Goal: Communication & Community: Answer question/provide support

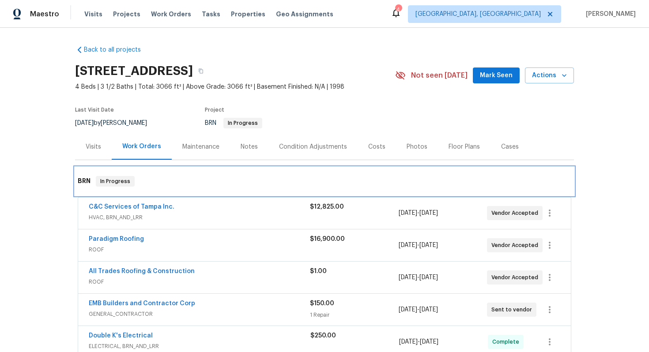
click at [250, 172] on div "BRN In Progress" at bounding box center [324, 181] width 499 height 28
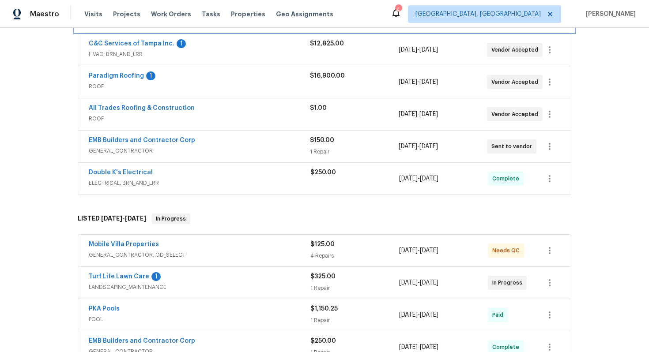
scroll to position [163, 0]
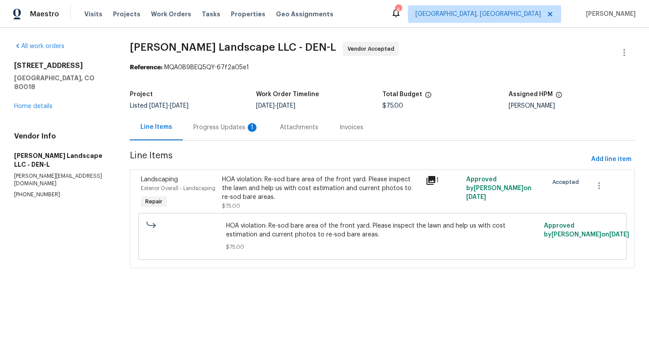
click at [236, 135] on div "Progress Updates 1" at bounding box center [226, 127] width 87 height 26
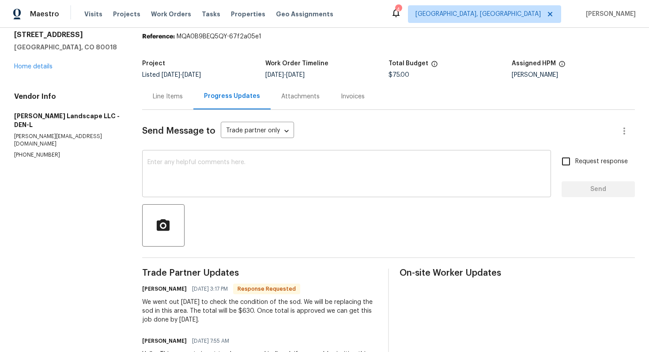
scroll to position [34, 0]
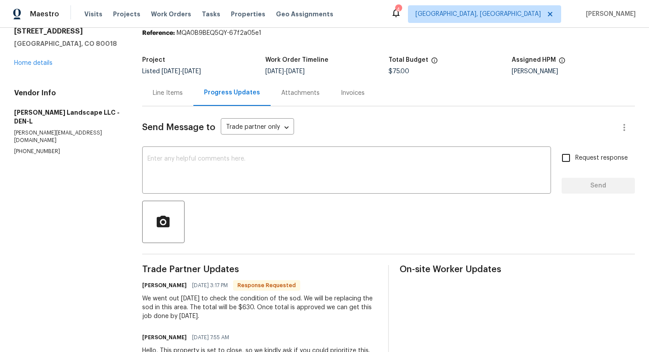
click at [177, 95] on div "Line Items" at bounding box center [168, 93] width 30 height 9
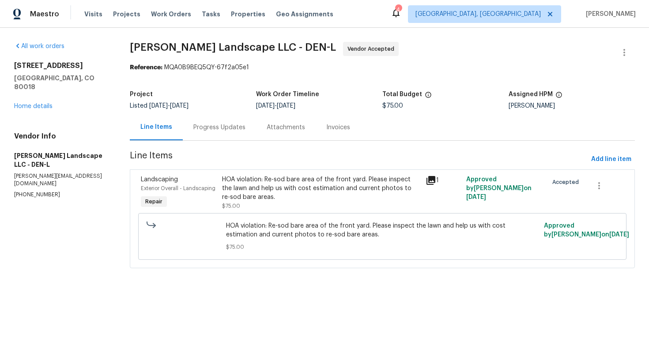
click at [268, 177] on div "HOA violation: Re-sod bare area of the front yard. Please inspect the lawn and …" at bounding box center [321, 188] width 198 height 26
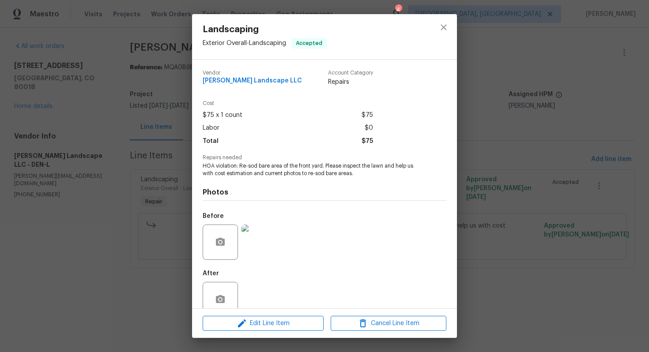
click at [498, 132] on div "Landscaping Exterior Overall - Landscaping Accepted Vendor Dalia Landscape LLC …" at bounding box center [324, 176] width 649 height 352
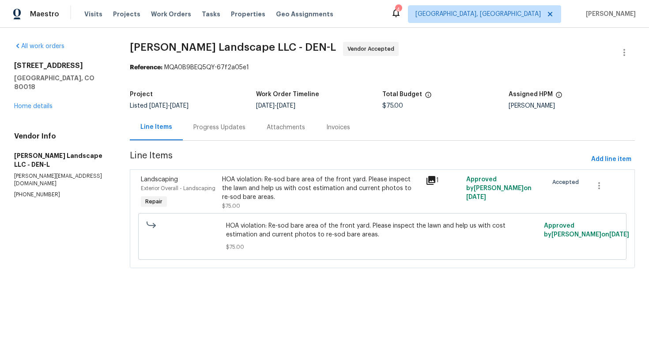
click at [498, 132] on div "Line Items Progress Updates Attachments Invoices" at bounding box center [382, 127] width 505 height 26
click at [223, 121] on div "Progress Updates" at bounding box center [219, 127] width 73 height 26
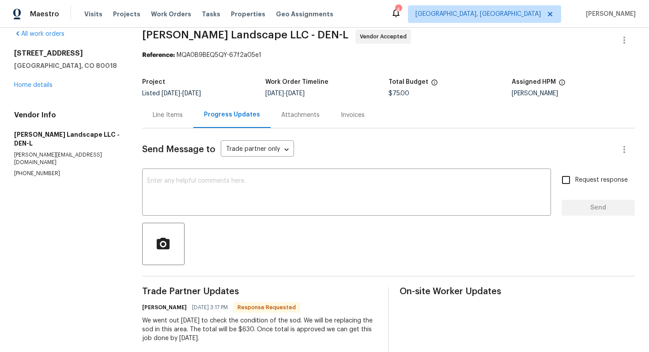
scroll to position [23, 0]
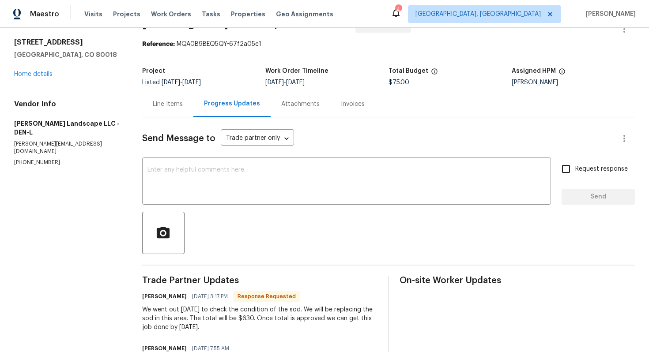
click at [251, 317] on div "We went out yesterday to check the condition of the sod. We will be replacing t…" at bounding box center [259, 319] width 235 height 26
copy div "630"
click at [38, 81] on div "All work orders 25643 E Bayaud Ave Aurora, CO 80018 Home details Vendor Info Da…" at bounding box center [67, 93] width 107 height 148
click at [39, 76] on link "Home details" at bounding box center [33, 74] width 38 height 6
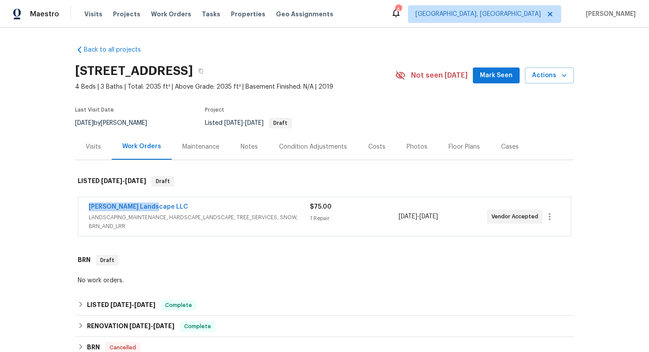
drag, startPoint x: 178, startPoint y: 210, endPoint x: 63, endPoint y: 199, distance: 116.2
click at [63, 199] on div "Back to all projects 25643 E Bayaud Ave, Aurora, CO 80018 4 Beds | 3 Baths | To…" at bounding box center [324, 190] width 649 height 325
copy link "Dalia Landscape LLC"
click at [121, 211] on span "Dalia Landscape LLC" at bounding box center [138, 207] width 99 height 9
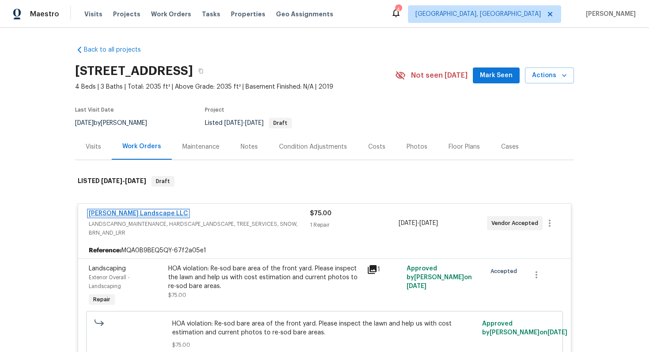
click at [124, 211] on link "Dalia Landscape LLC" at bounding box center [138, 214] width 99 height 6
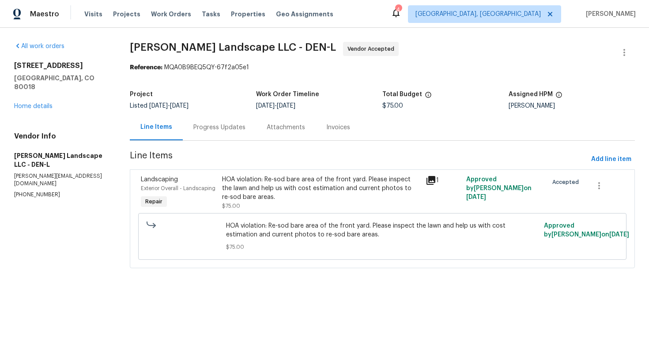
click at [215, 124] on div "Progress Updates" at bounding box center [219, 127] width 52 height 9
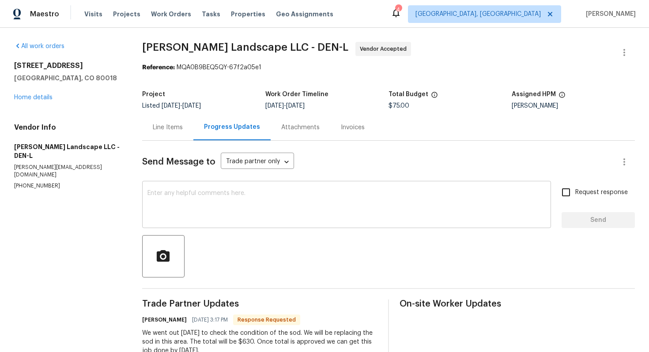
click at [242, 202] on textarea at bounding box center [346, 205] width 398 height 31
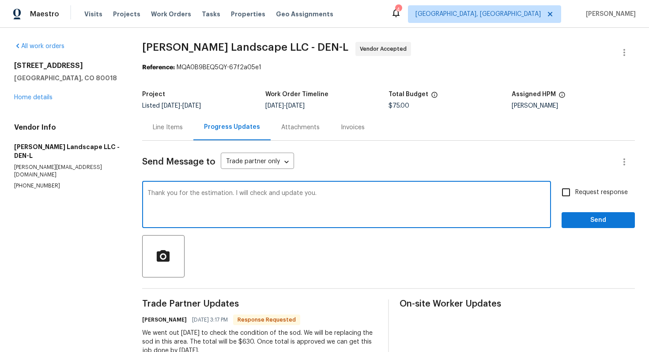
type textarea "Thank you for the estimation. I will check and update you."
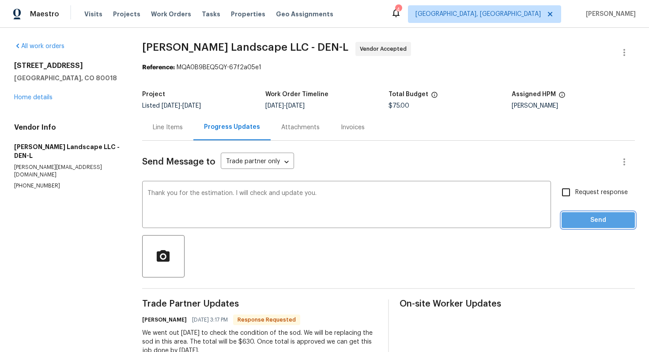
click at [575, 219] on span "Send" at bounding box center [598, 220] width 59 height 11
